Goal: Find specific page/section: Find specific page/section

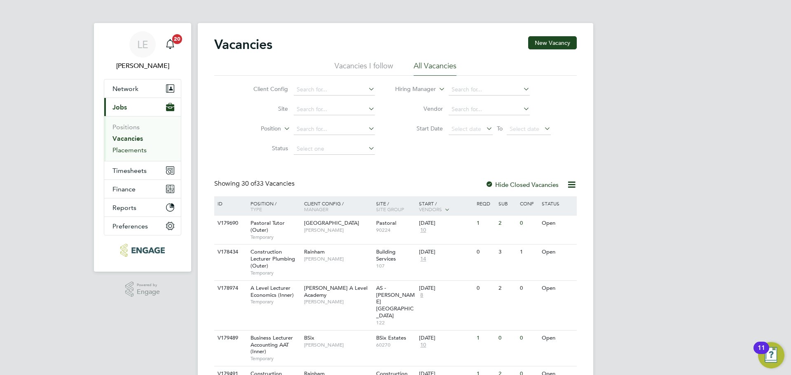
click at [122, 147] on link "Placements" at bounding box center [129, 150] width 34 height 8
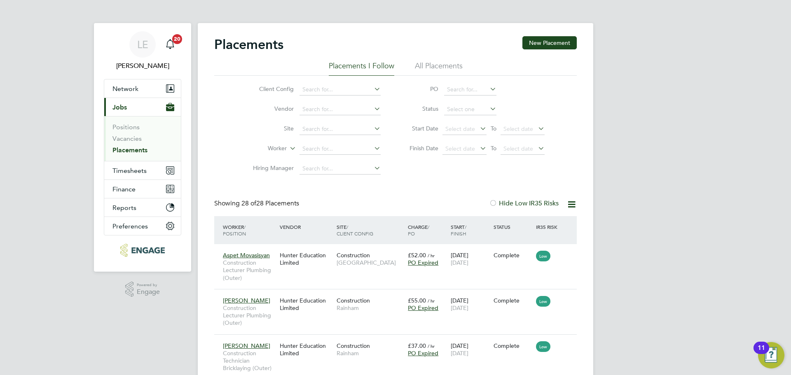
click at [348, 68] on li "Placements I Follow" at bounding box center [361, 68] width 65 height 15
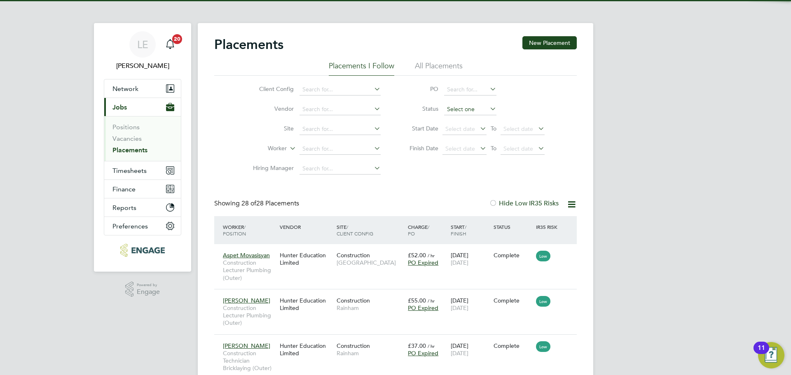
click at [454, 112] on input at bounding box center [470, 110] width 52 height 12
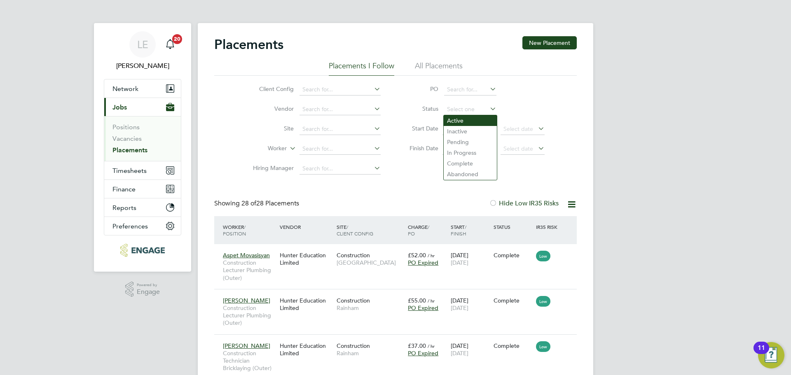
click at [454, 124] on li "Active" at bounding box center [469, 120] width 53 height 11
type input "Active"
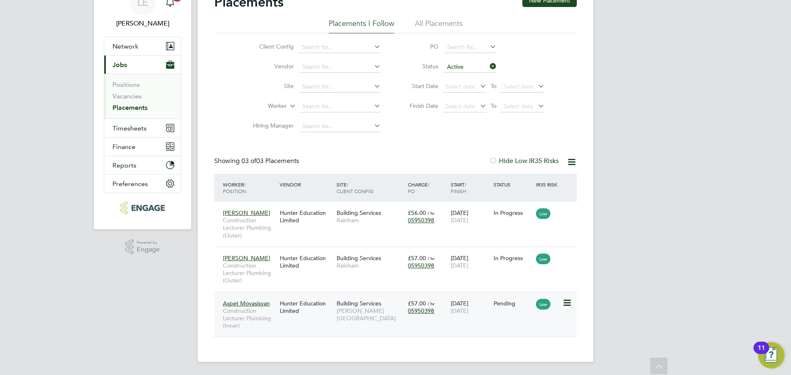
click at [359, 323] on div "Aspet Movasisyan Construction Lecturer Plumbing (Inner) Hunter Education Limite…" at bounding box center [395, 314] width 362 height 45
click at [332, 314] on div "Hunter Education Limited" at bounding box center [306, 307] width 57 height 23
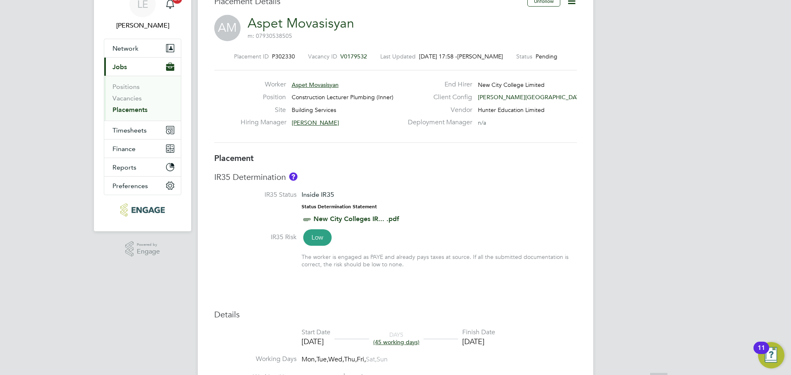
scroll to position [165, 0]
